Goal: Use online tool/utility: Utilize a website feature to perform a specific function

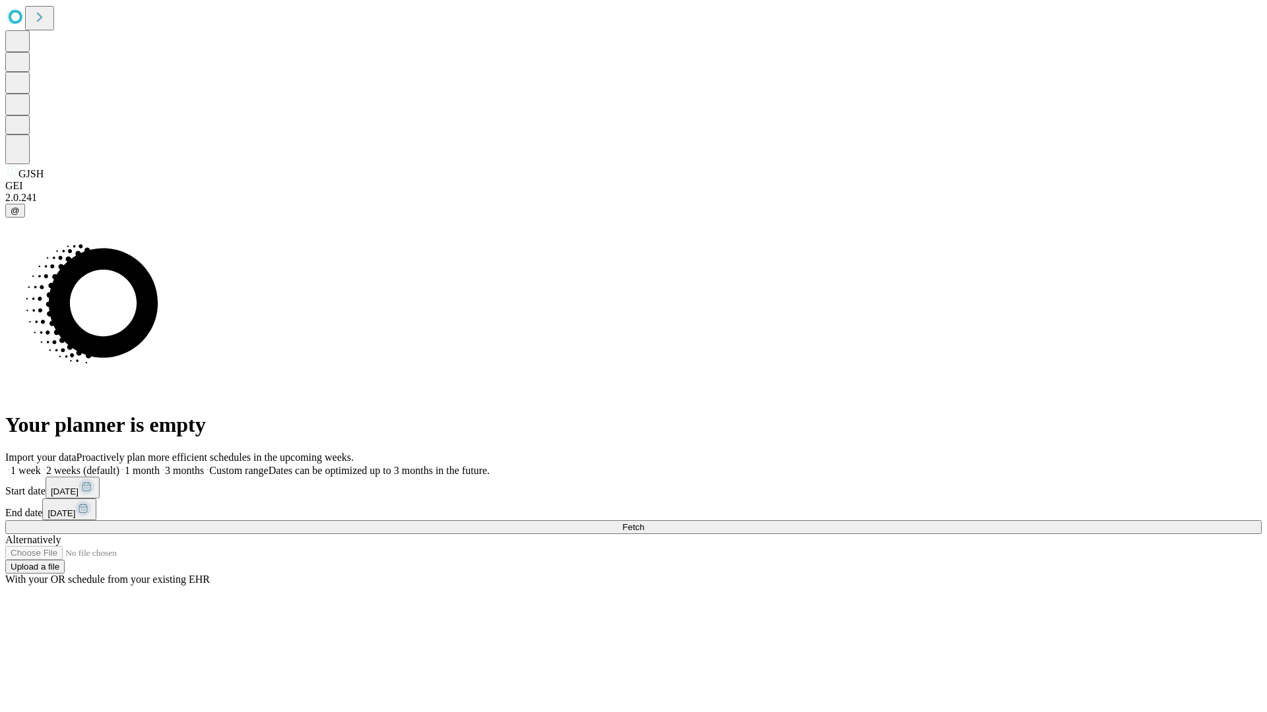
click at [644, 522] on span "Fetch" at bounding box center [633, 527] width 22 height 10
